Goal: Information Seeking & Learning: Learn about a topic

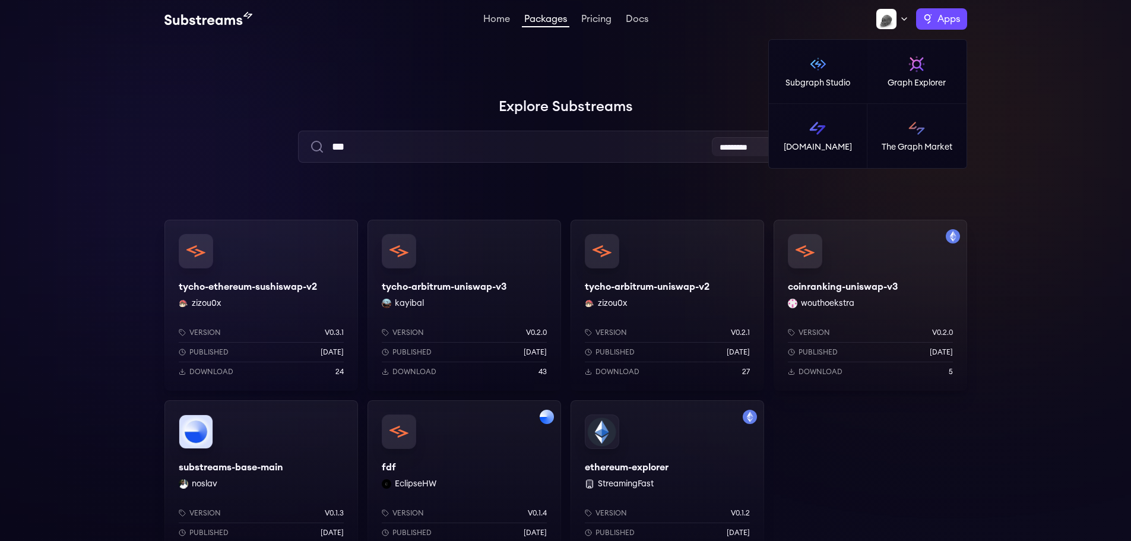
click at [948, 22] on span "Apps" at bounding box center [948, 19] width 23 height 14
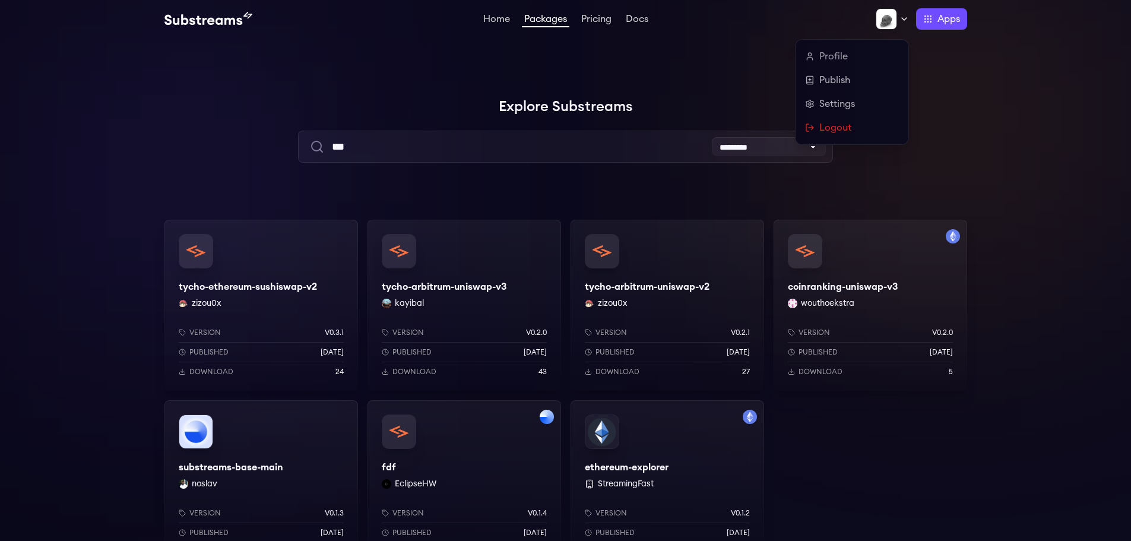
click at [888, 14] on img at bounding box center [885, 18] width 21 height 21
click at [829, 59] on link "Profile" at bounding box center [852, 56] width 94 height 14
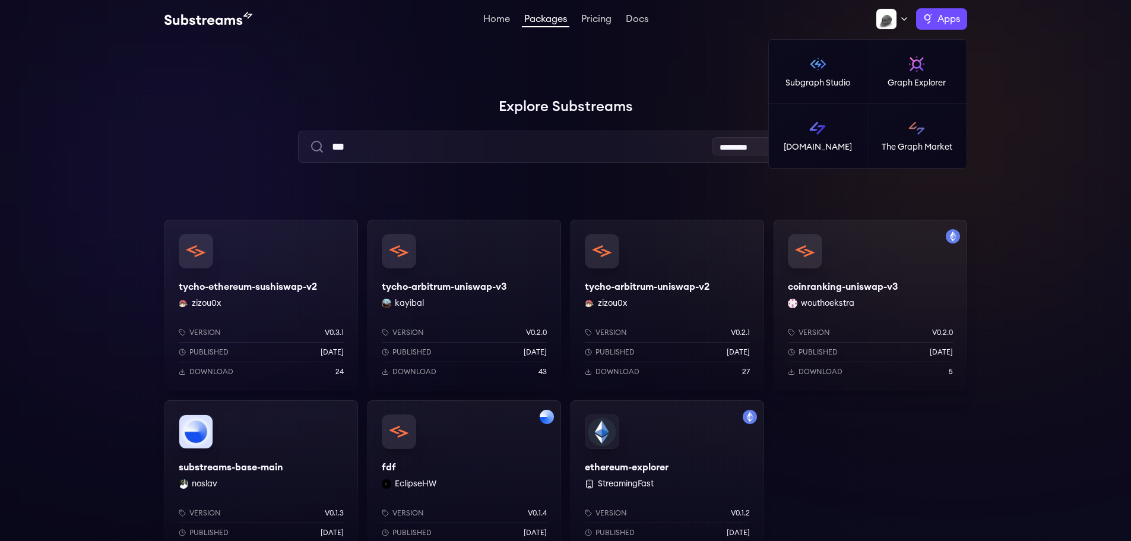
click at [946, 19] on span "Apps" at bounding box center [948, 19] width 23 height 14
click at [821, 136] on img at bounding box center [817, 128] width 19 height 19
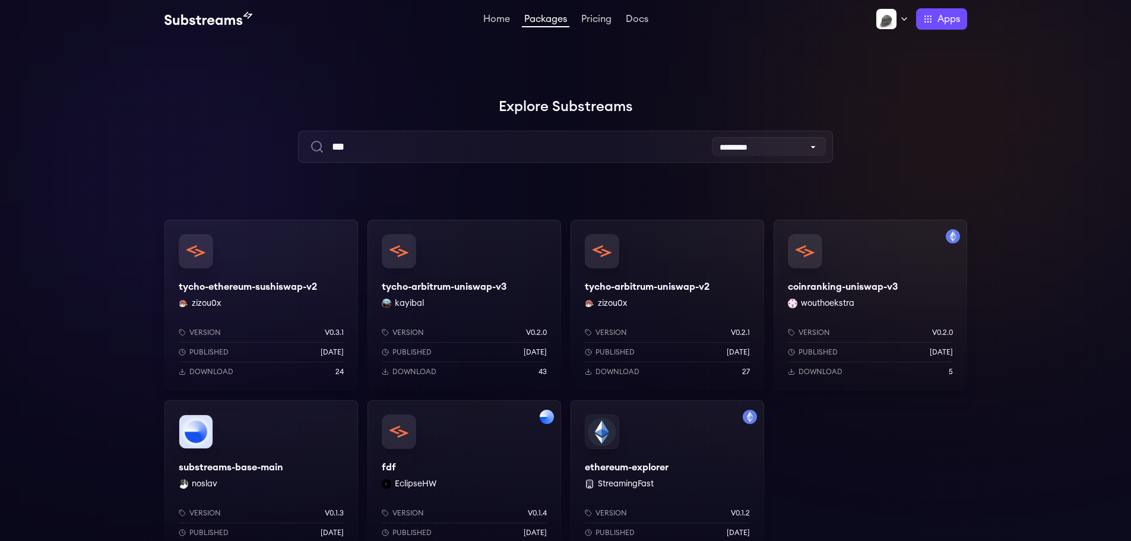
click at [262, 294] on div "tycho-ethereum-sushiswap-v2 zizou0x Version v0.3.1 Published 7 months ago Downl…" at bounding box center [260, 305] width 193 height 171
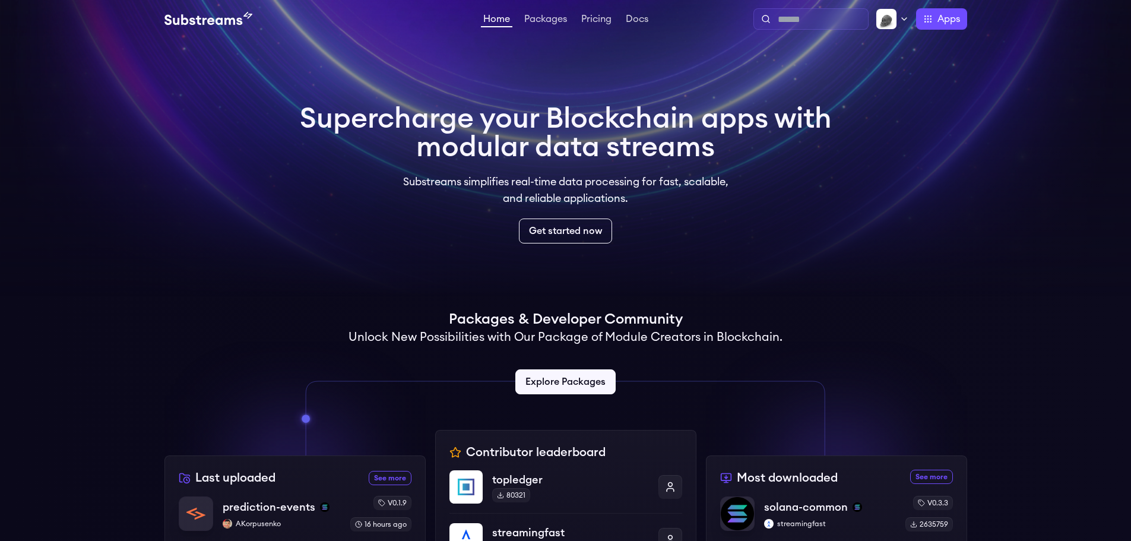
click at [778, 23] on input "text" at bounding box center [819, 19] width 85 height 14
type input "***"
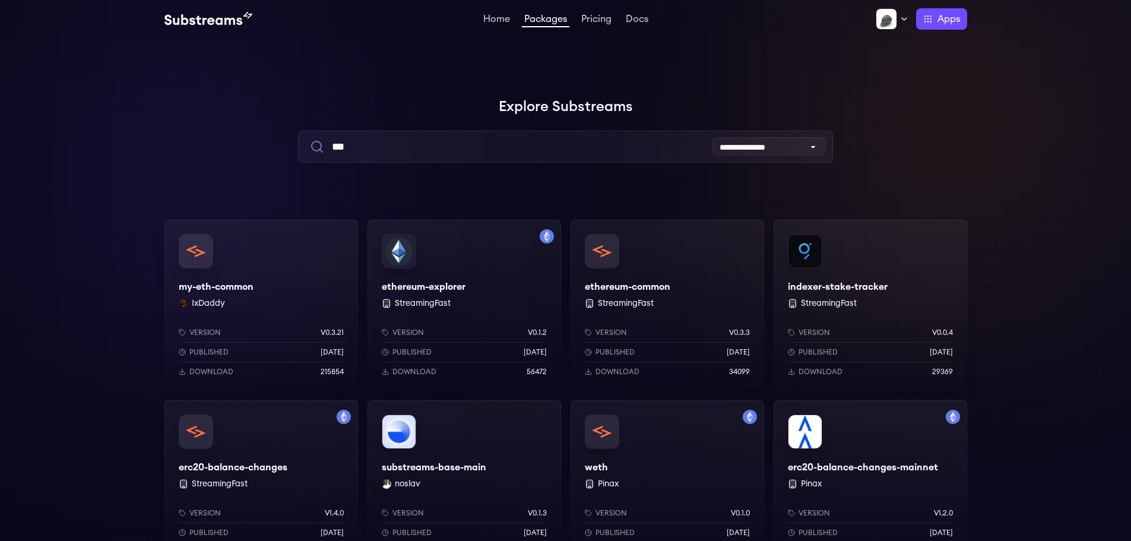
click at [250, 303] on div "my-eth-common IxDaddy Version v0.3.21 Published 3 months ago Download 215854" at bounding box center [260, 305] width 193 height 171
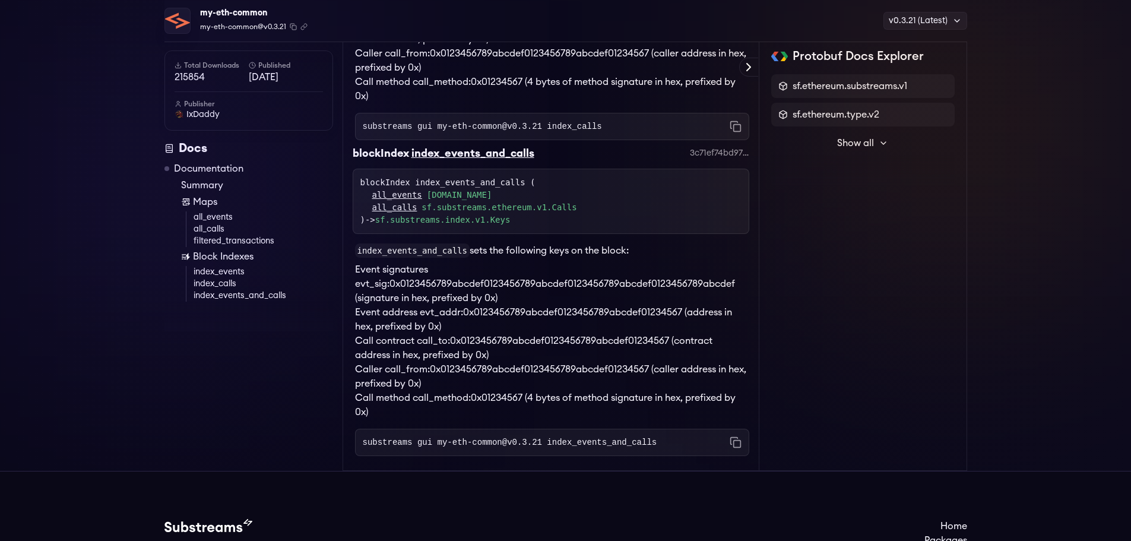
scroll to position [1486, 0]
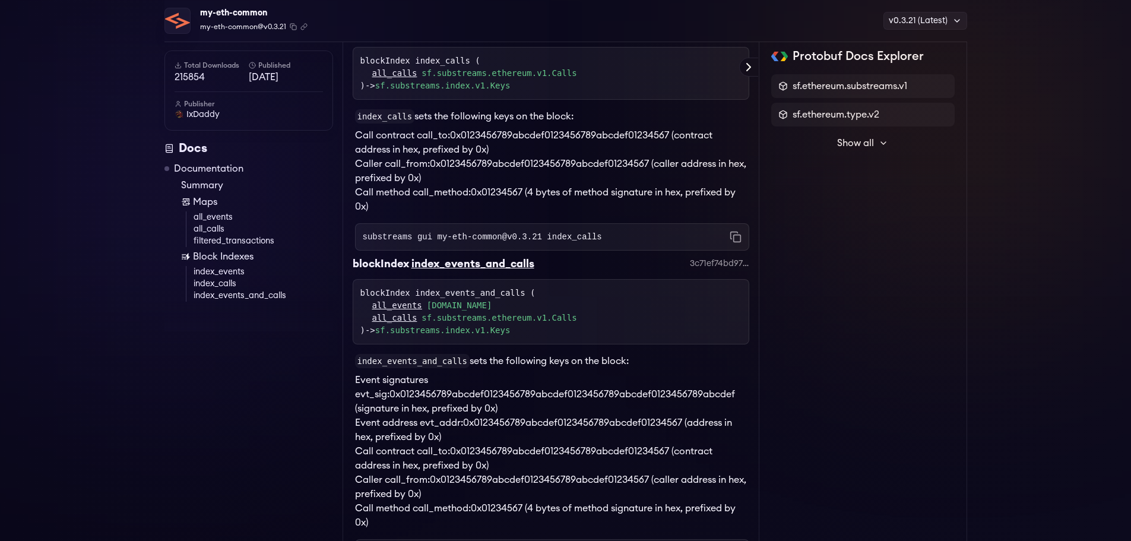
click at [862, 141] on span "Show all" at bounding box center [855, 143] width 37 height 14
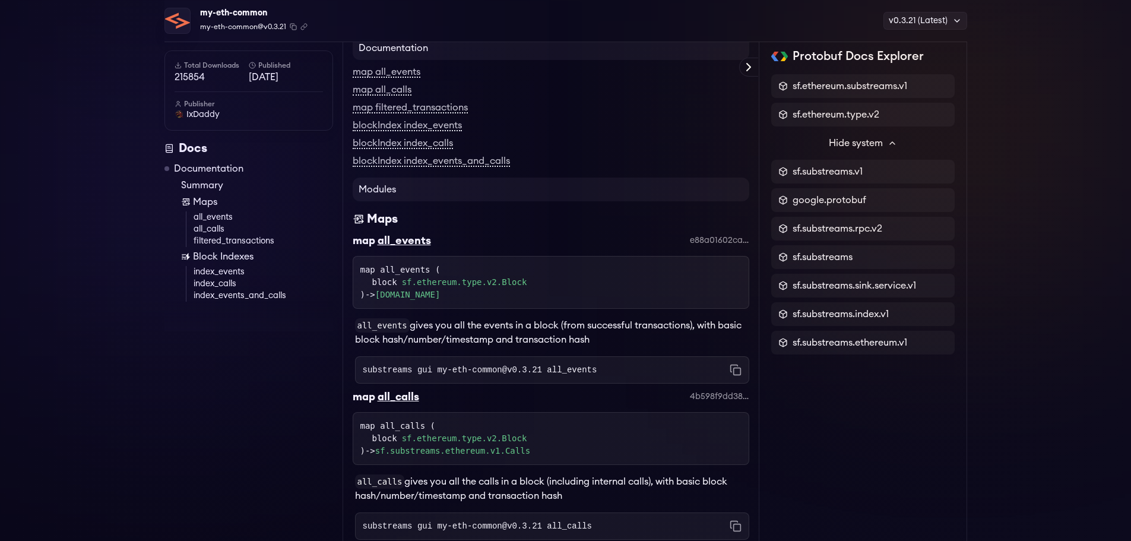
scroll to position [0, 0]
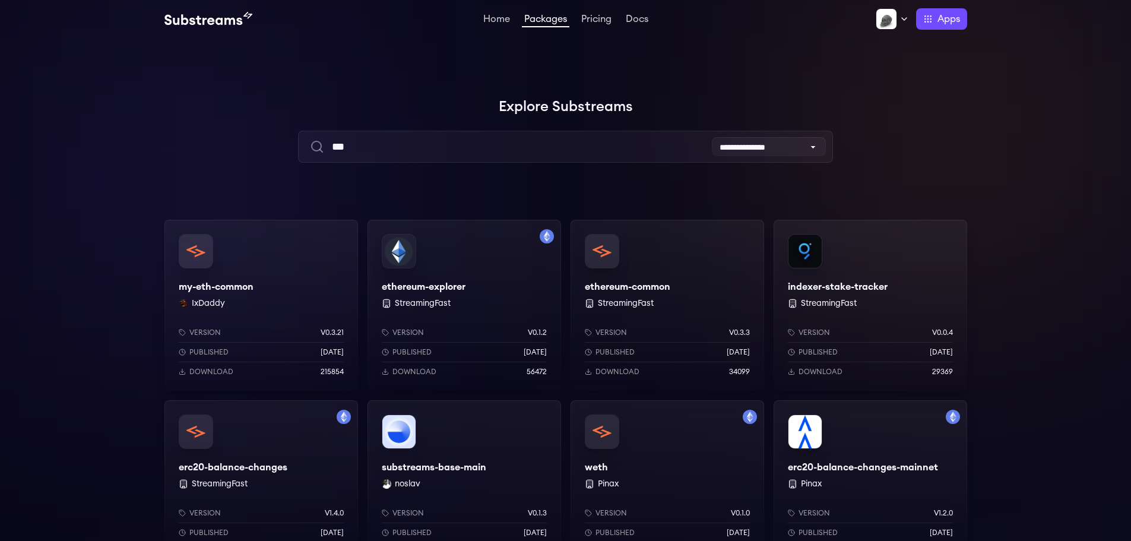
click at [490, 299] on div "ethereum-explorer StreamingFast Version v0.1.2 Published 1 years ago Download 5…" at bounding box center [463, 305] width 193 height 171
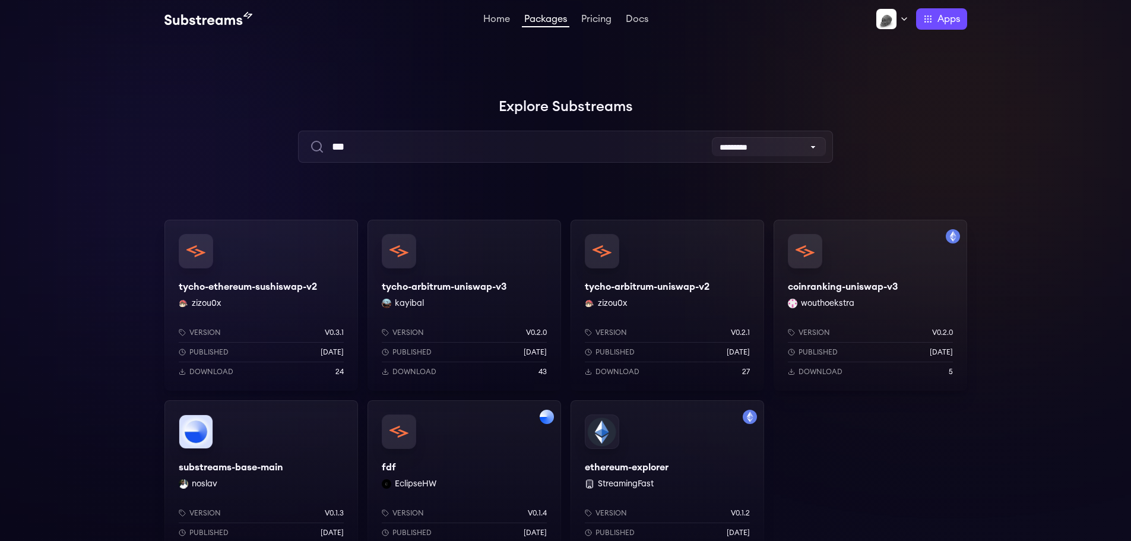
click at [183, 21] on img at bounding box center [208, 19] width 88 height 14
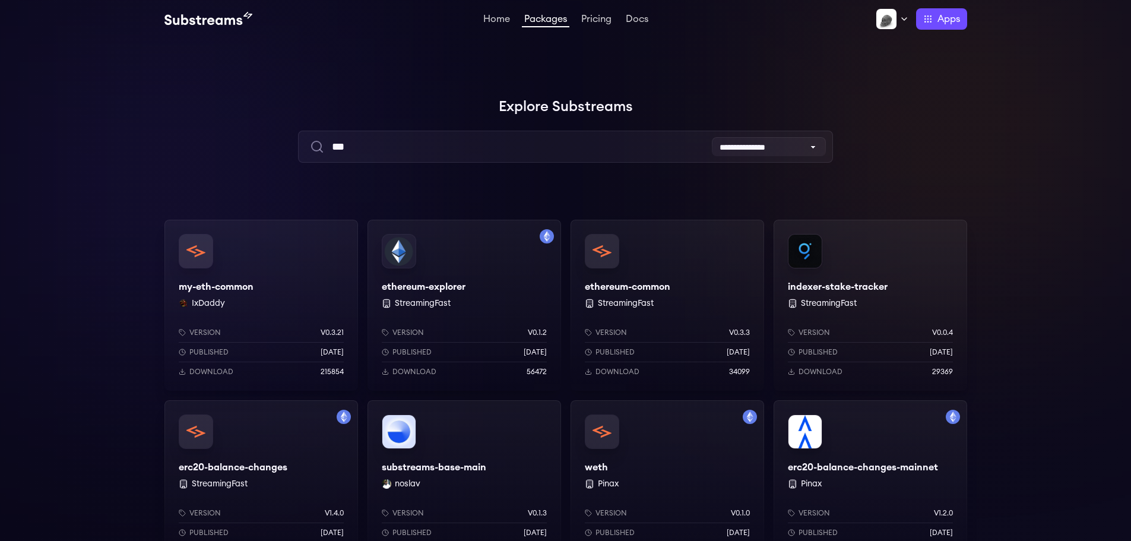
click at [635, 281] on div "ethereum-common StreamingFast Version v0.3.3 Published [DATE] Download 34099" at bounding box center [666, 305] width 193 height 171
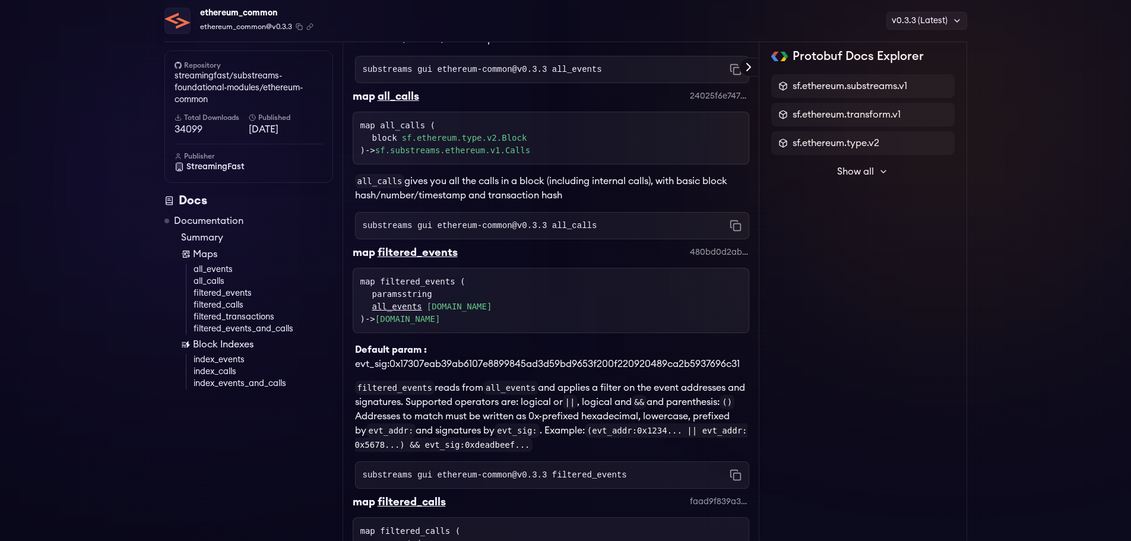
scroll to position [480, 0]
